Goal: Transaction & Acquisition: Obtain resource

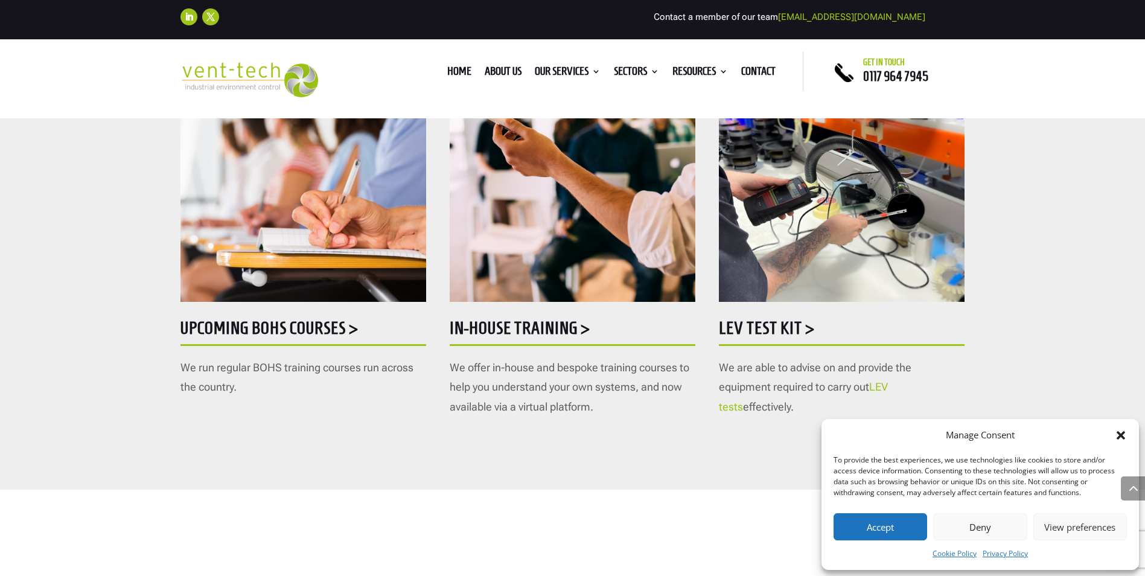
scroll to position [664, 0]
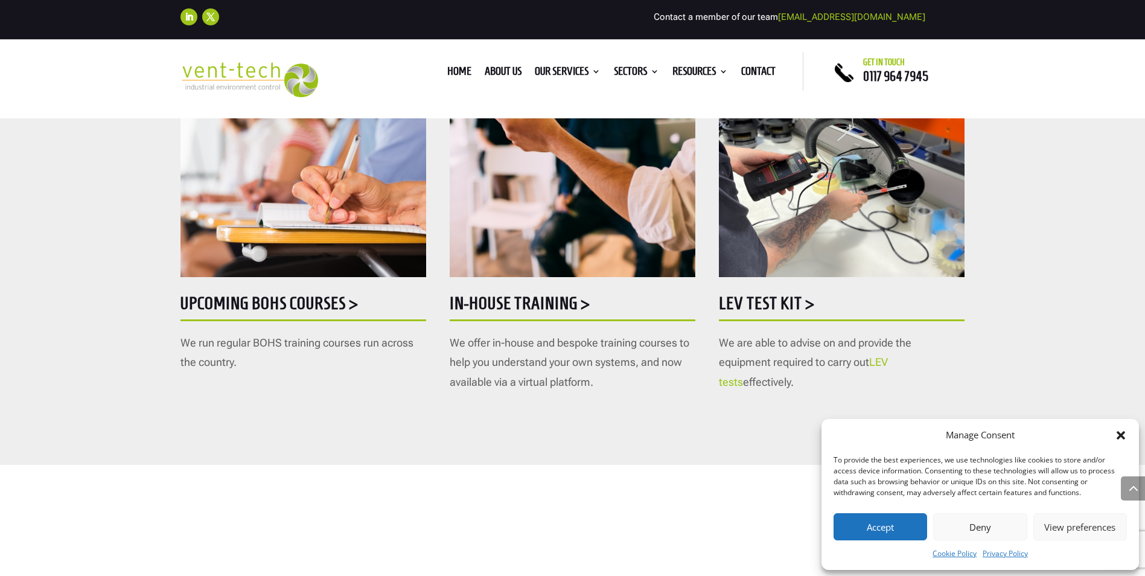
click at [892, 530] on button "Accept" at bounding box center [880, 526] width 94 height 27
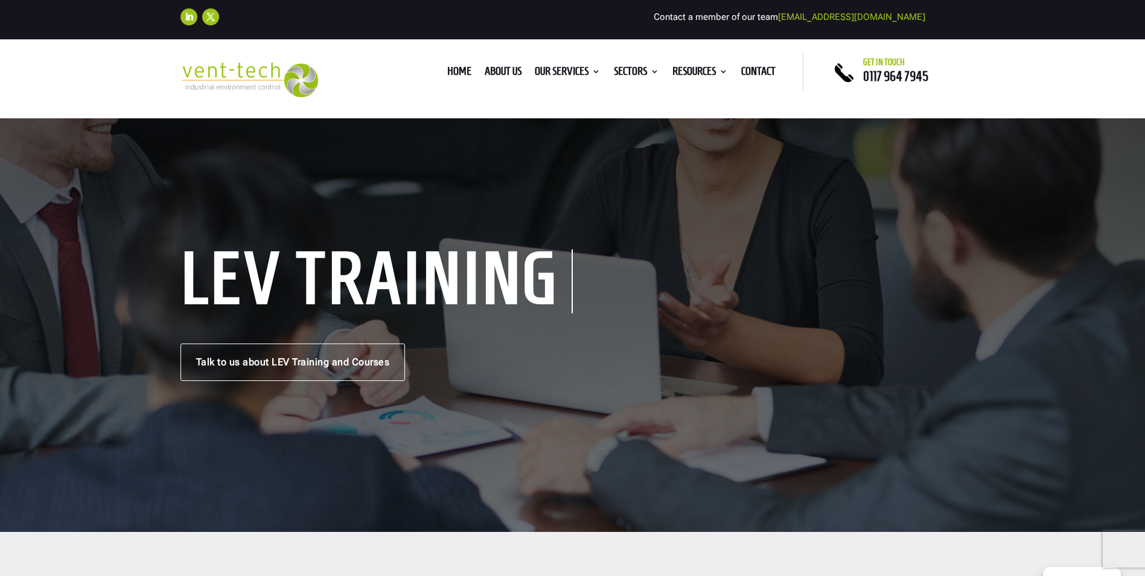
scroll to position [0, 0]
click at [224, 363] on link "Talk to us about LEV Training and Courses" at bounding box center [292, 362] width 225 height 37
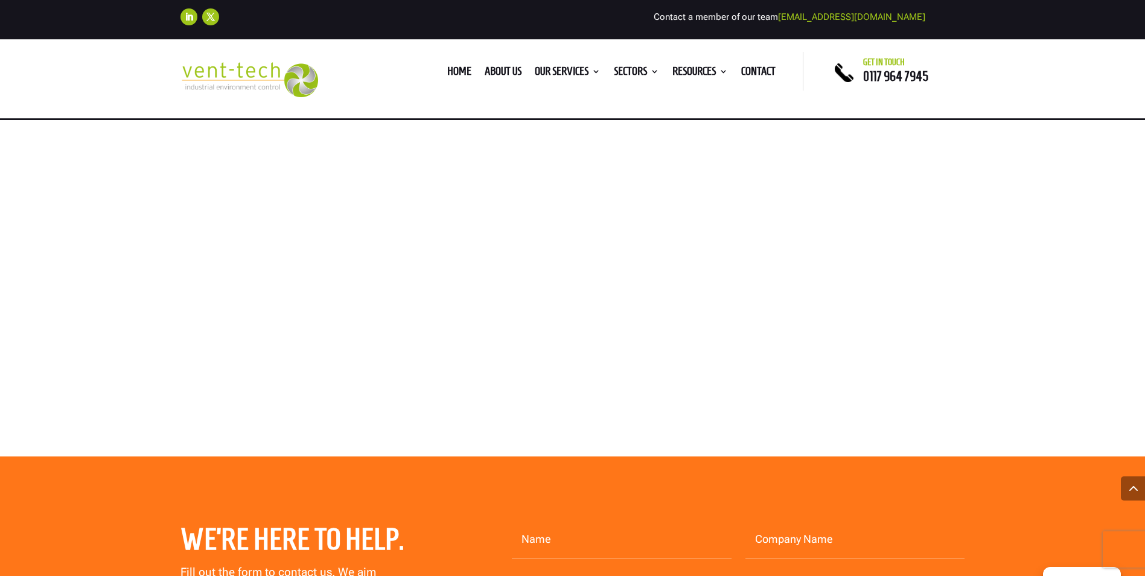
scroll to position [845, 0]
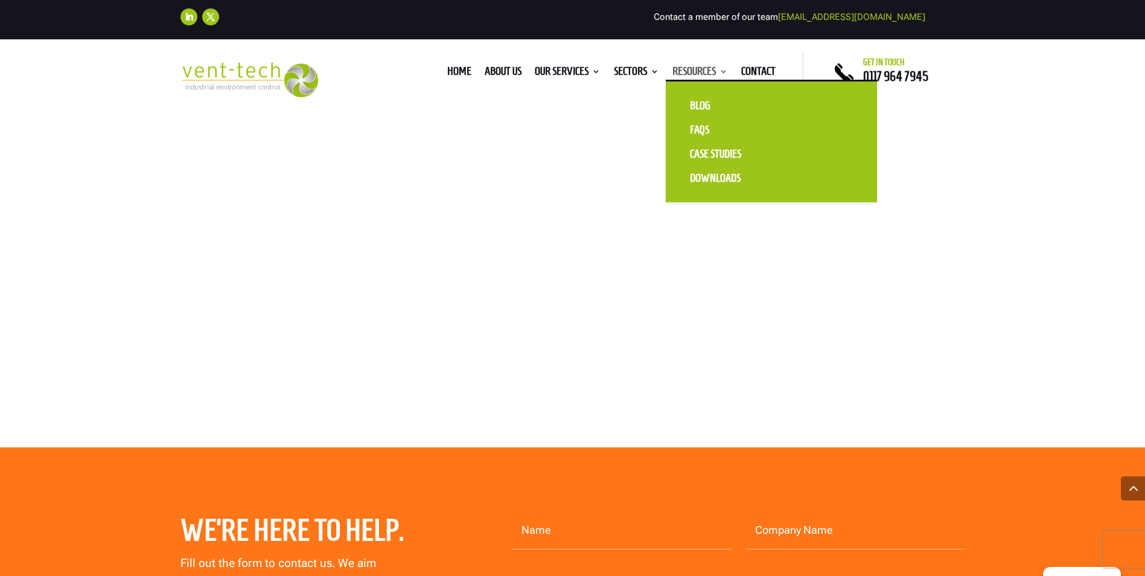
drag, startPoint x: 708, startPoint y: 59, endPoint x: 708, endPoint y: 66, distance: 6.6
click at [708, 64] on div "Home About us Our Services Consultancy Design Installation Commissioning Testin…" at bounding box center [572, 71] width 461 height 39
click at [708, 67] on link "Resources" at bounding box center [700, 73] width 56 height 13
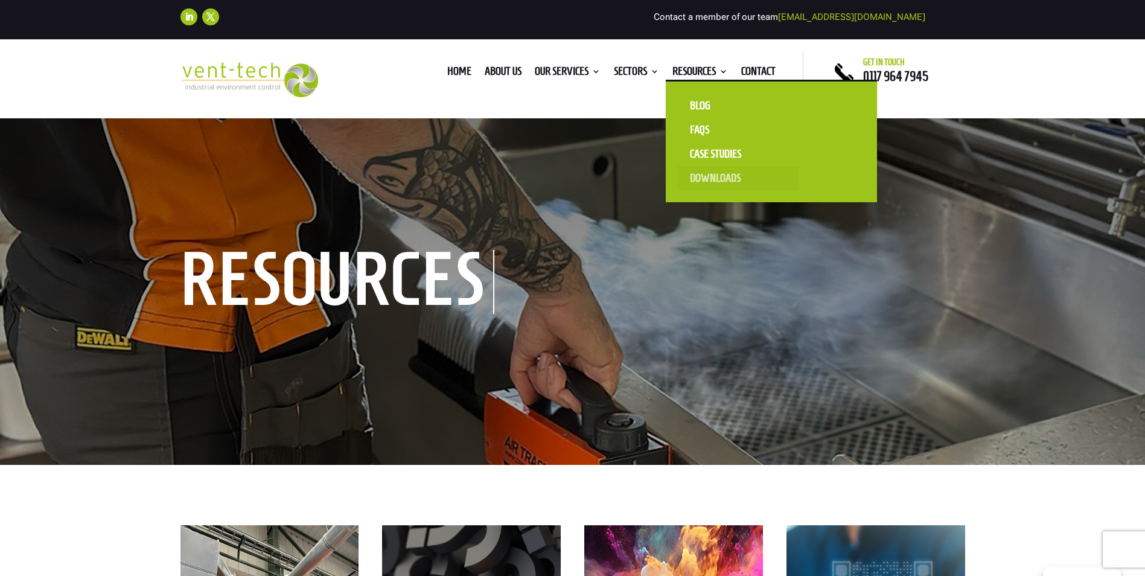
click at [689, 176] on link "Downloads" at bounding box center [738, 178] width 121 height 24
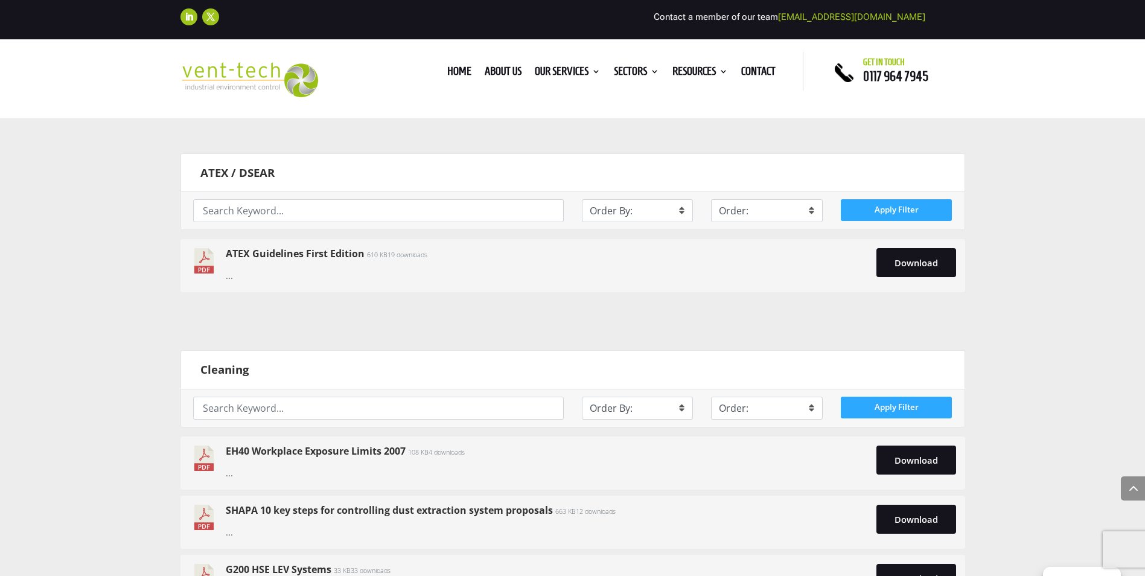
scroll to position [2293, 0]
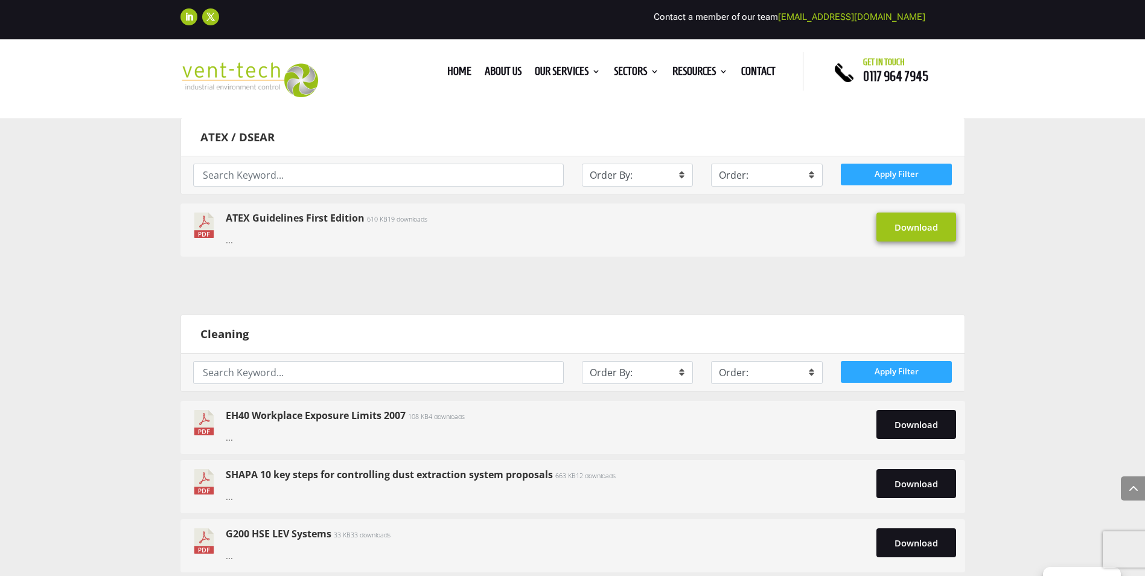
click at [926, 224] on link "Download" at bounding box center [916, 226] width 80 height 29
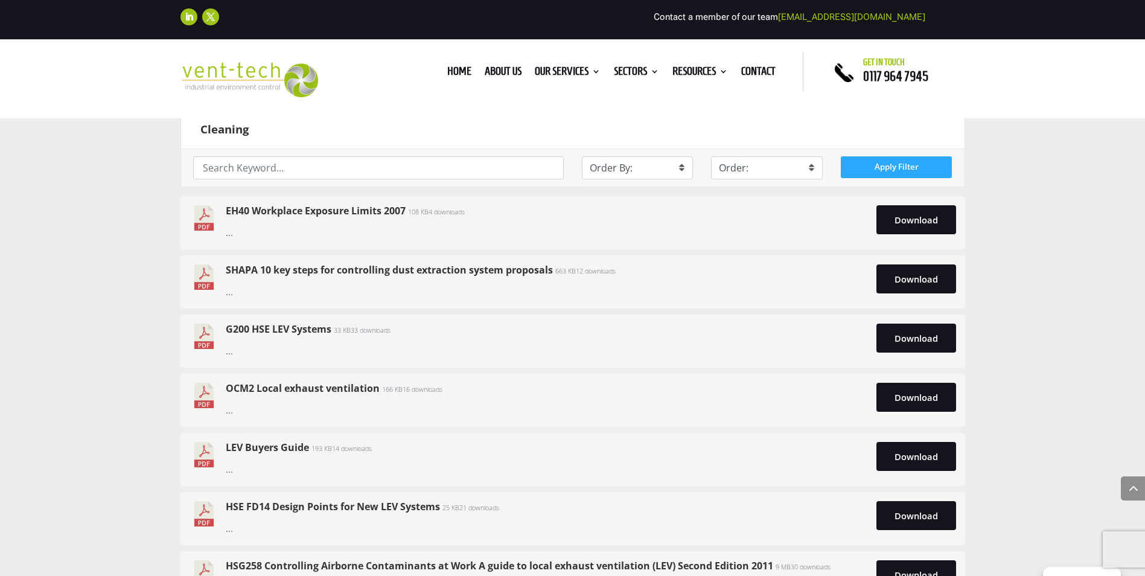
scroll to position [2535, 0]
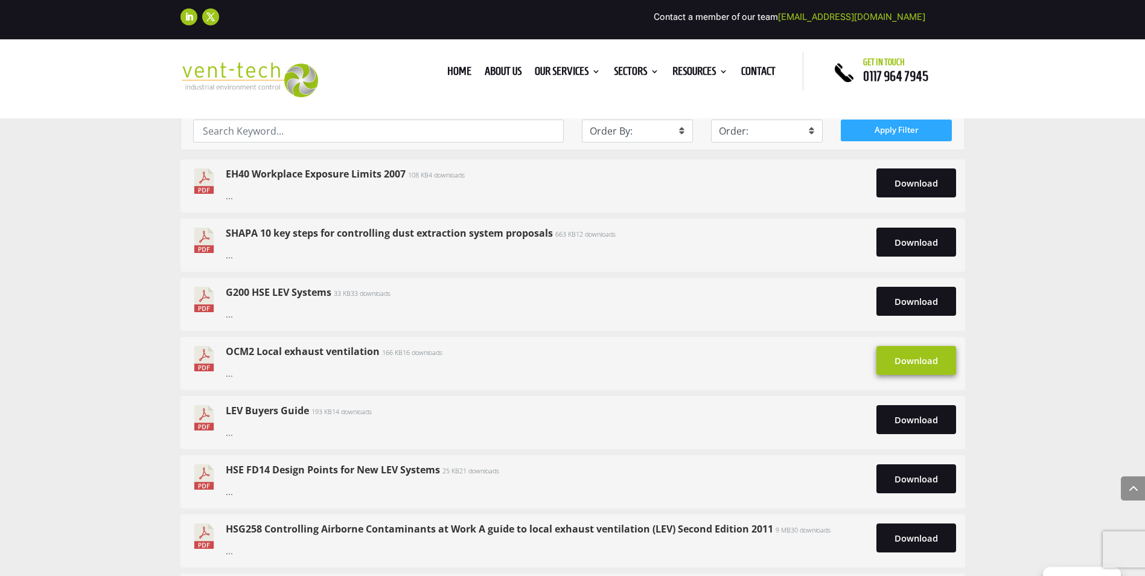
click at [899, 366] on link "Download" at bounding box center [916, 360] width 80 height 29
